Goal: Task Accomplishment & Management: Use online tool/utility

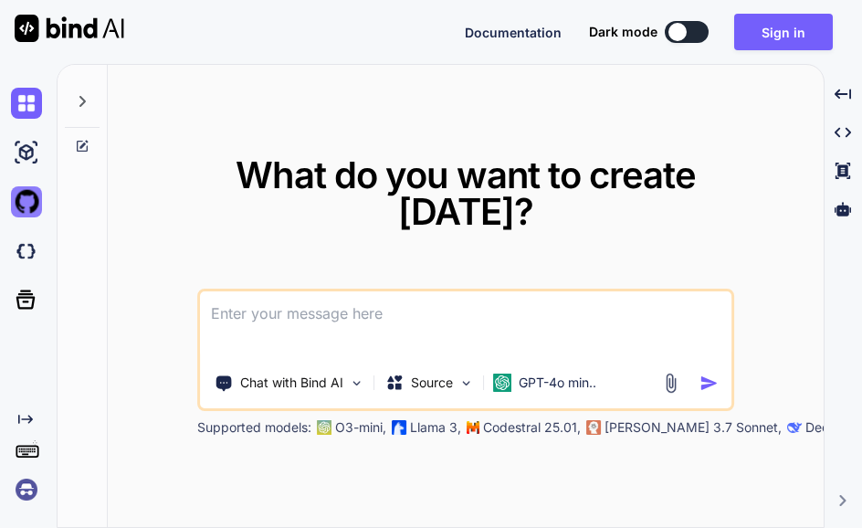
click at [26, 210] on img at bounding box center [26, 201] width 31 height 31
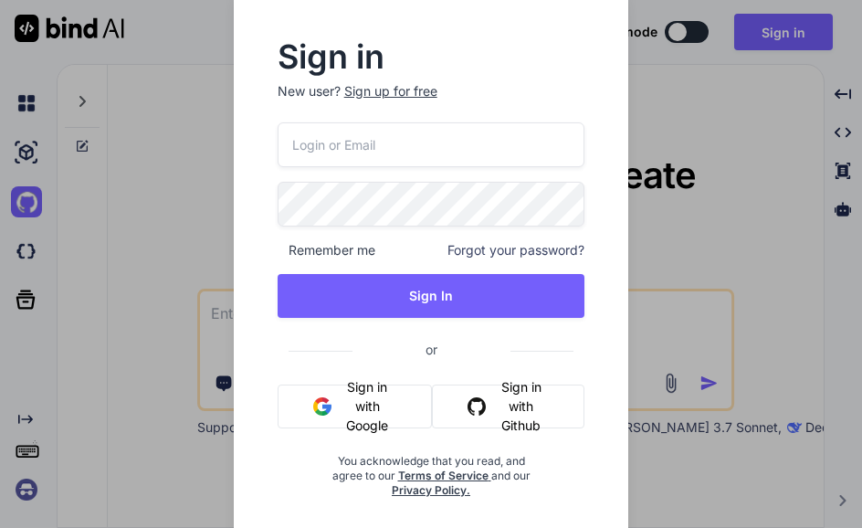
click at [736, 157] on div "Sign in New user? Sign up for free Remember me Forgot your password? Sign In or…" at bounding box center [431, 264] width 862 height 528
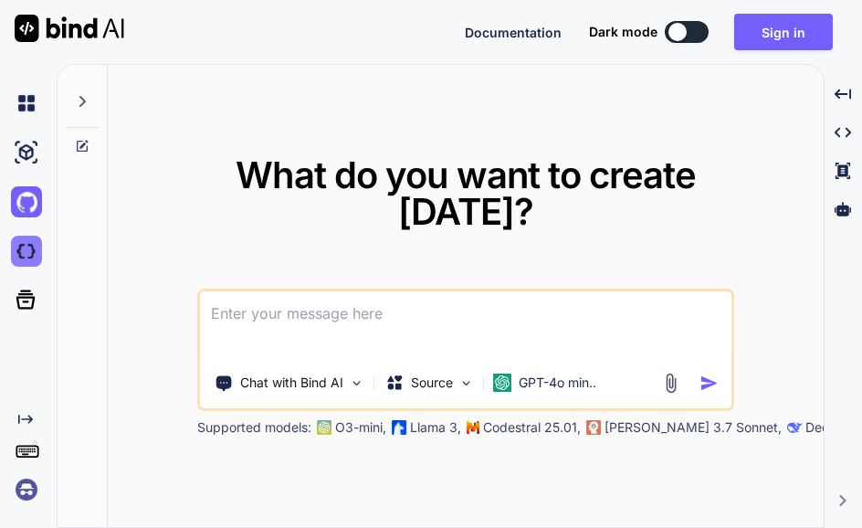
click at [21, 254] on img at bounding box center [26, 251] width 31 height 31
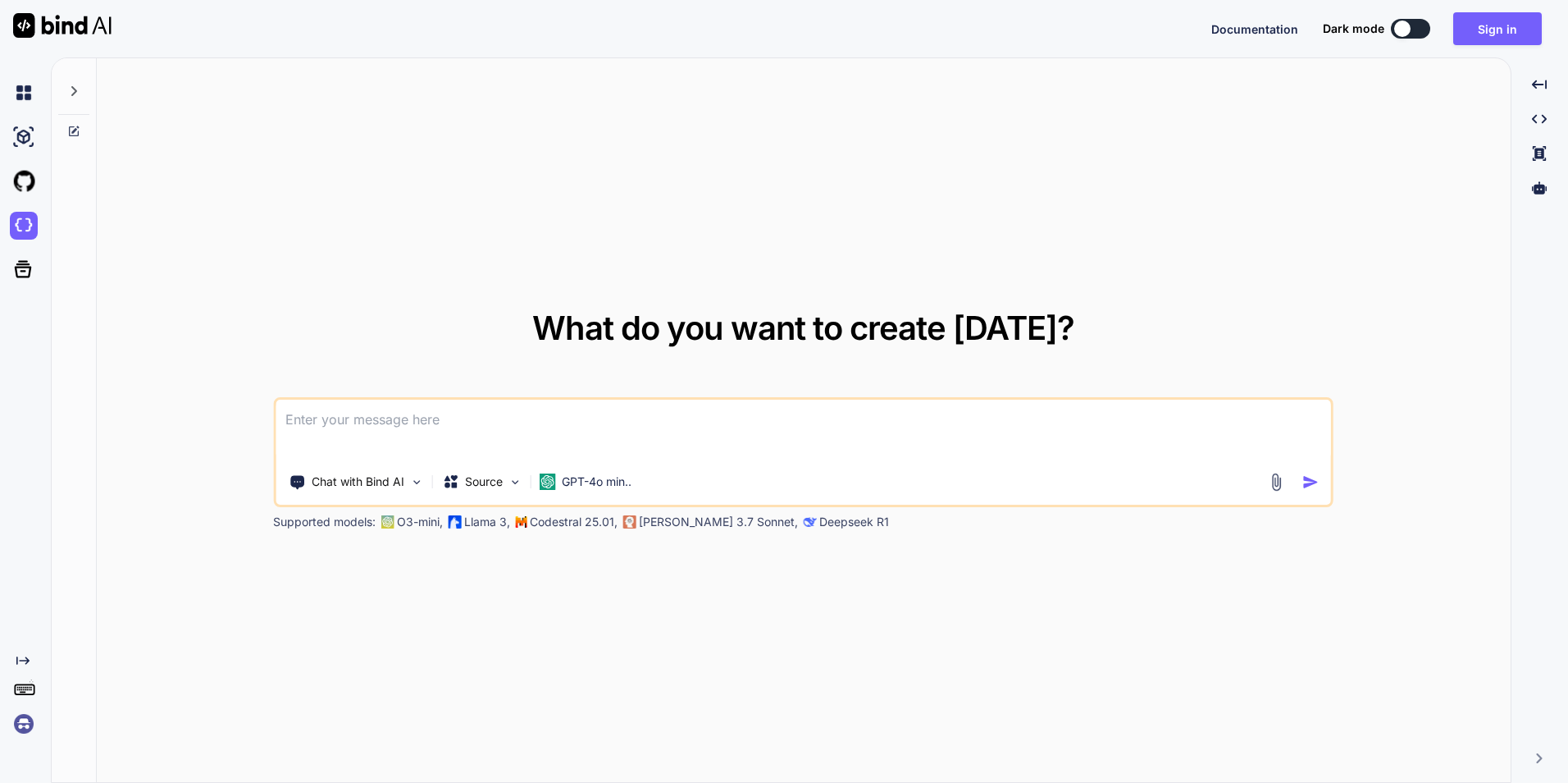
click at [774, 23] on button at bounding box center [1411, 29] width 40 height 20
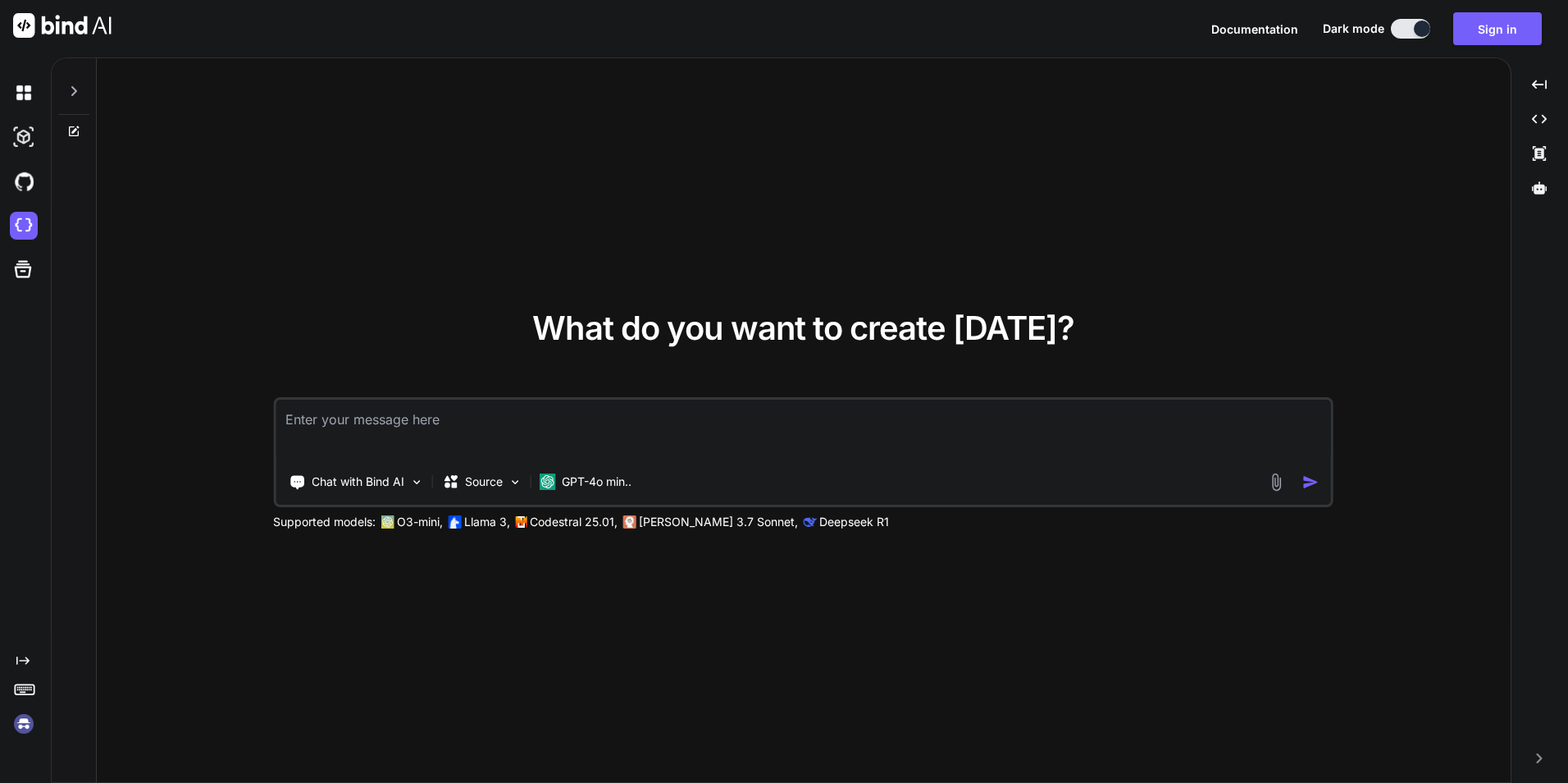
click at [774, 26] on button at bounding box center [1411, 29] width 40 height 20
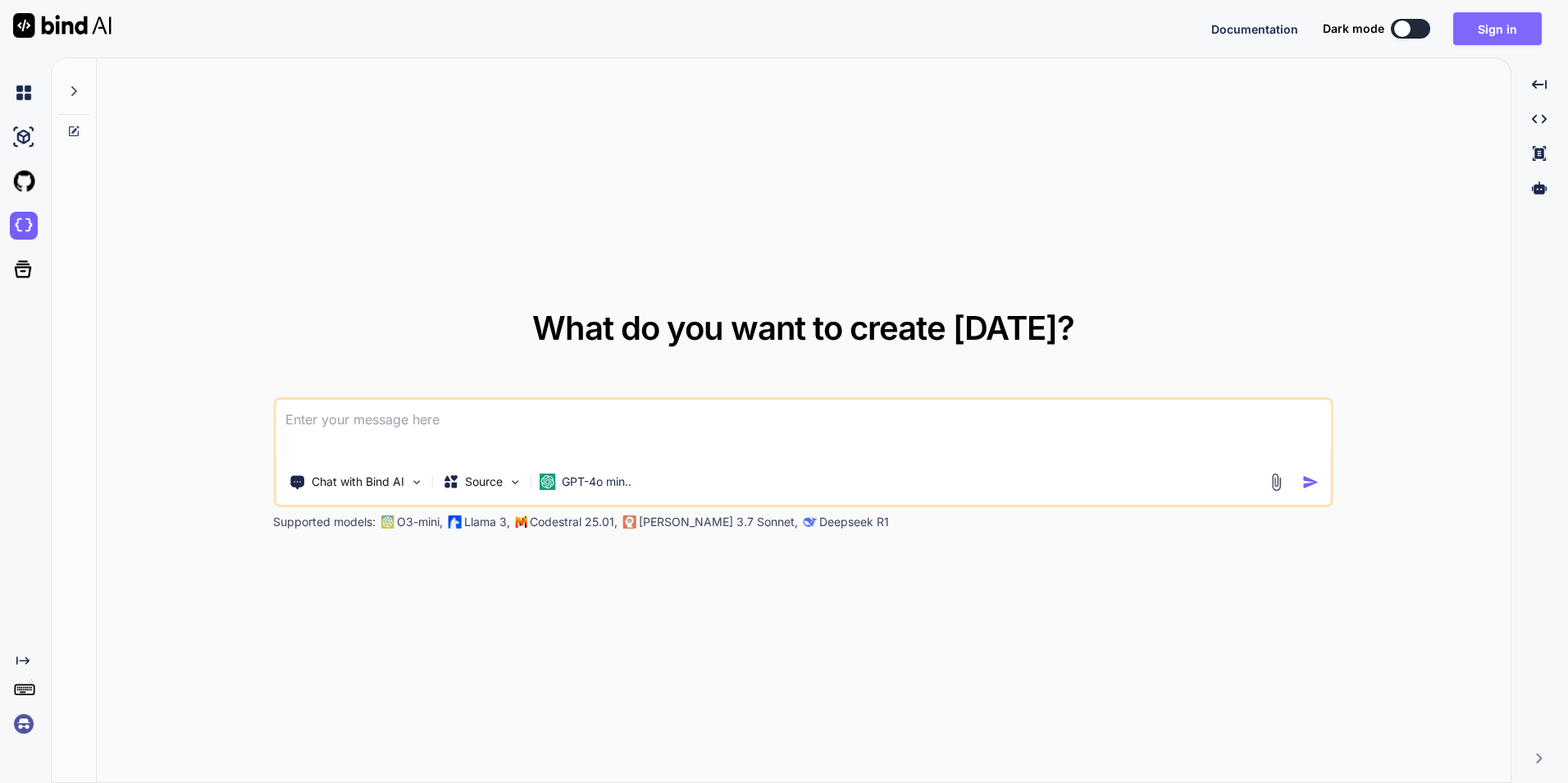
click at [774, 31] on button "Sign in" at bounding box center [1498, 29] width 89 height 33
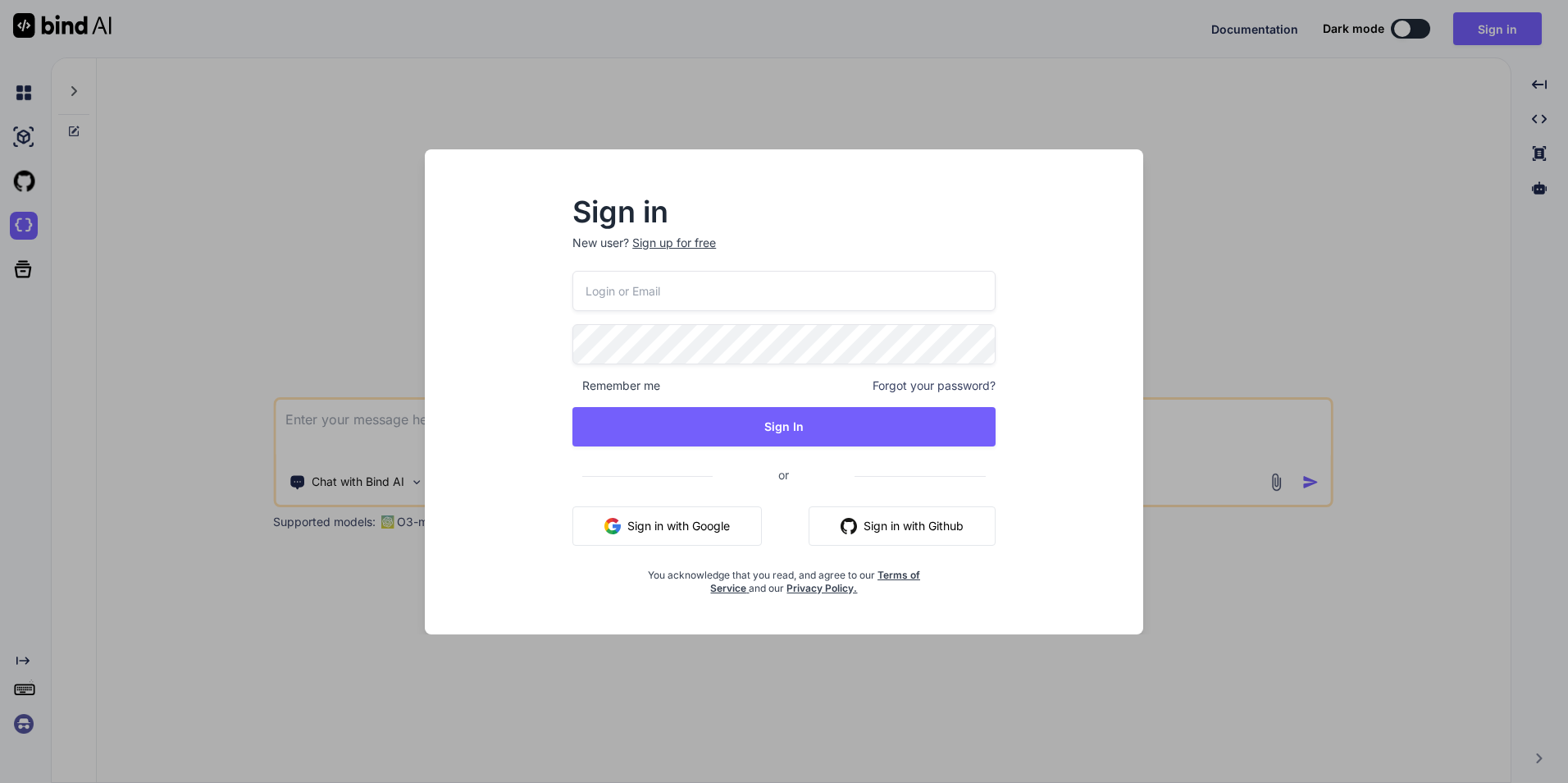
click at [774, 167] on div "Sign in New user? Sign up for free Remember me Forgot your password? Sign In or…" at bounding box center [784, 391] width 1568 height 783
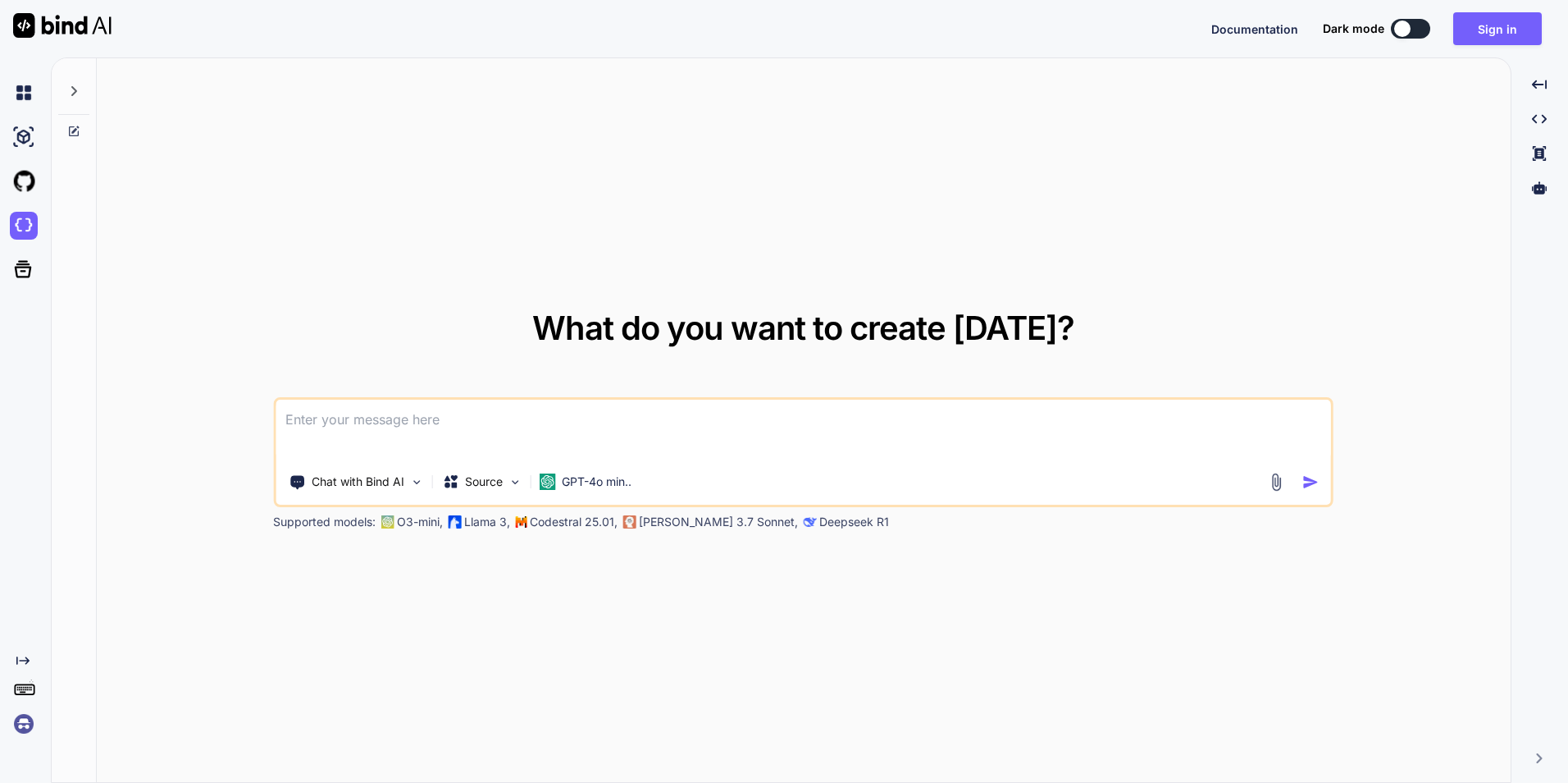
click at [27, 474] on img at bounding box center [23, 724] width 28 height 28
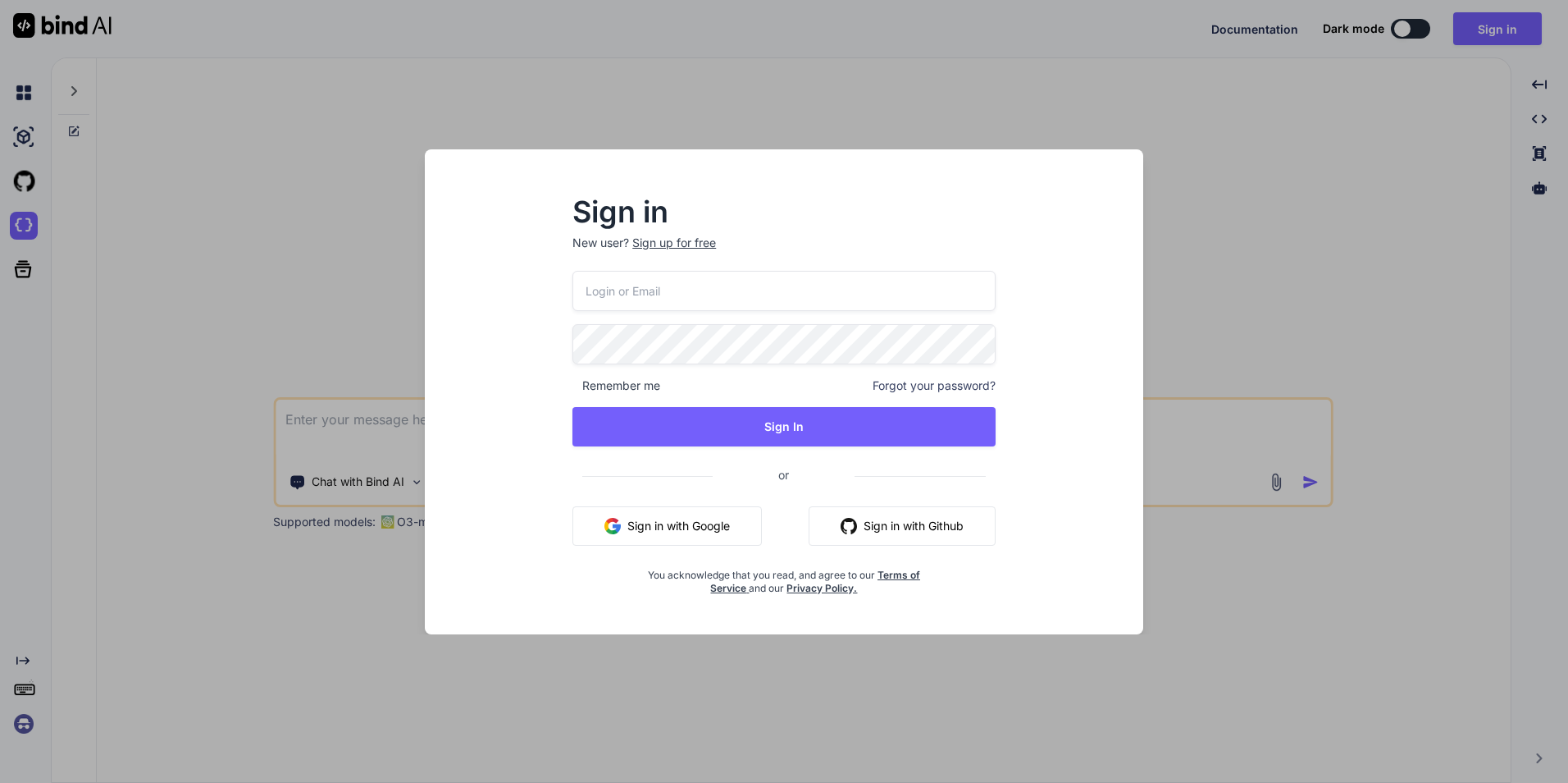
click at [774, 474] on div "Sign in New user? Sign up for free Remember me Forgot your password? Sign In or…" at bounding box center [784, 391] width 1568 height 783
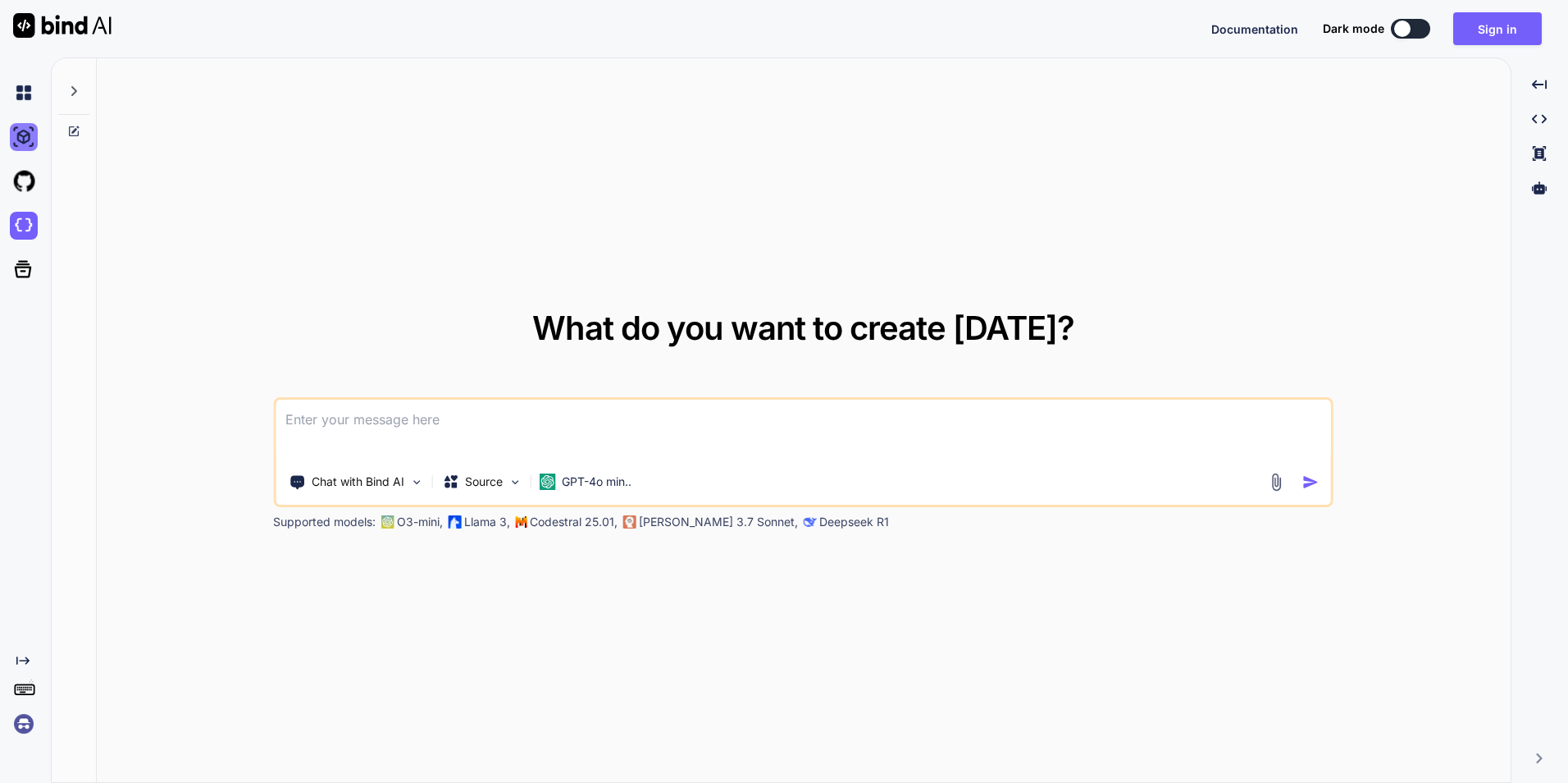
click at [33, 142] on img at bounding box center [23, 137] width 28 height 28
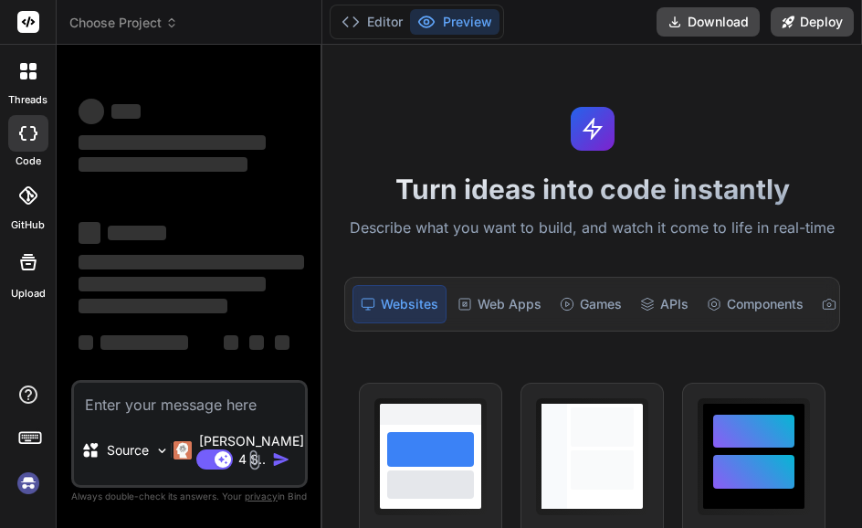
type textarea "x"
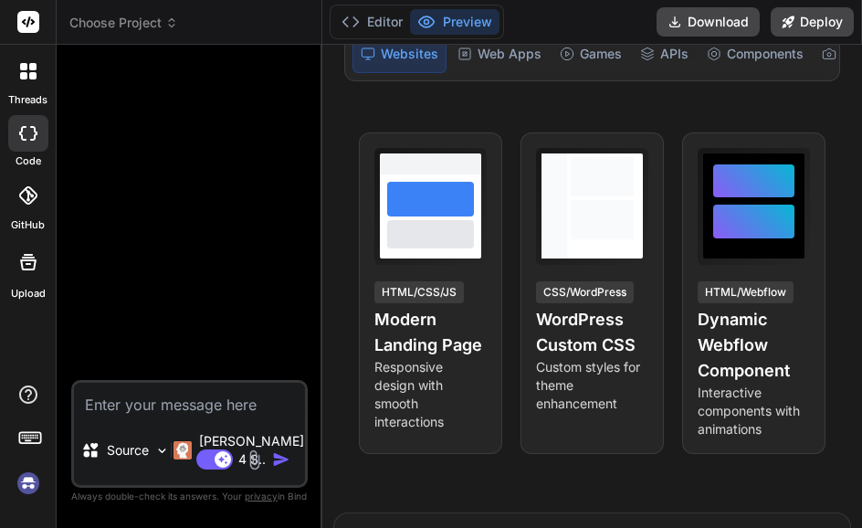
scroll to position [183, 0]
